Goal: Find specific page/section: Find specific page/section

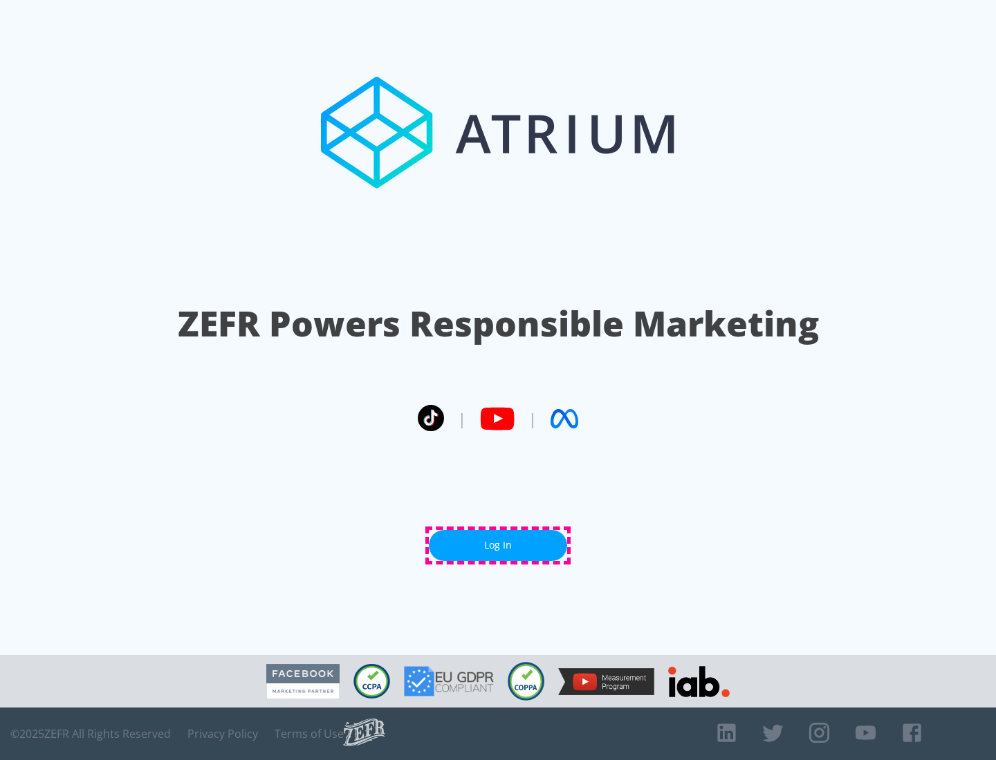
click at [498, 545] on link "Log In" at bounding box center [498, 545] width 138 height 31
